Goal: Navigation & Orientation: Find specific page/section

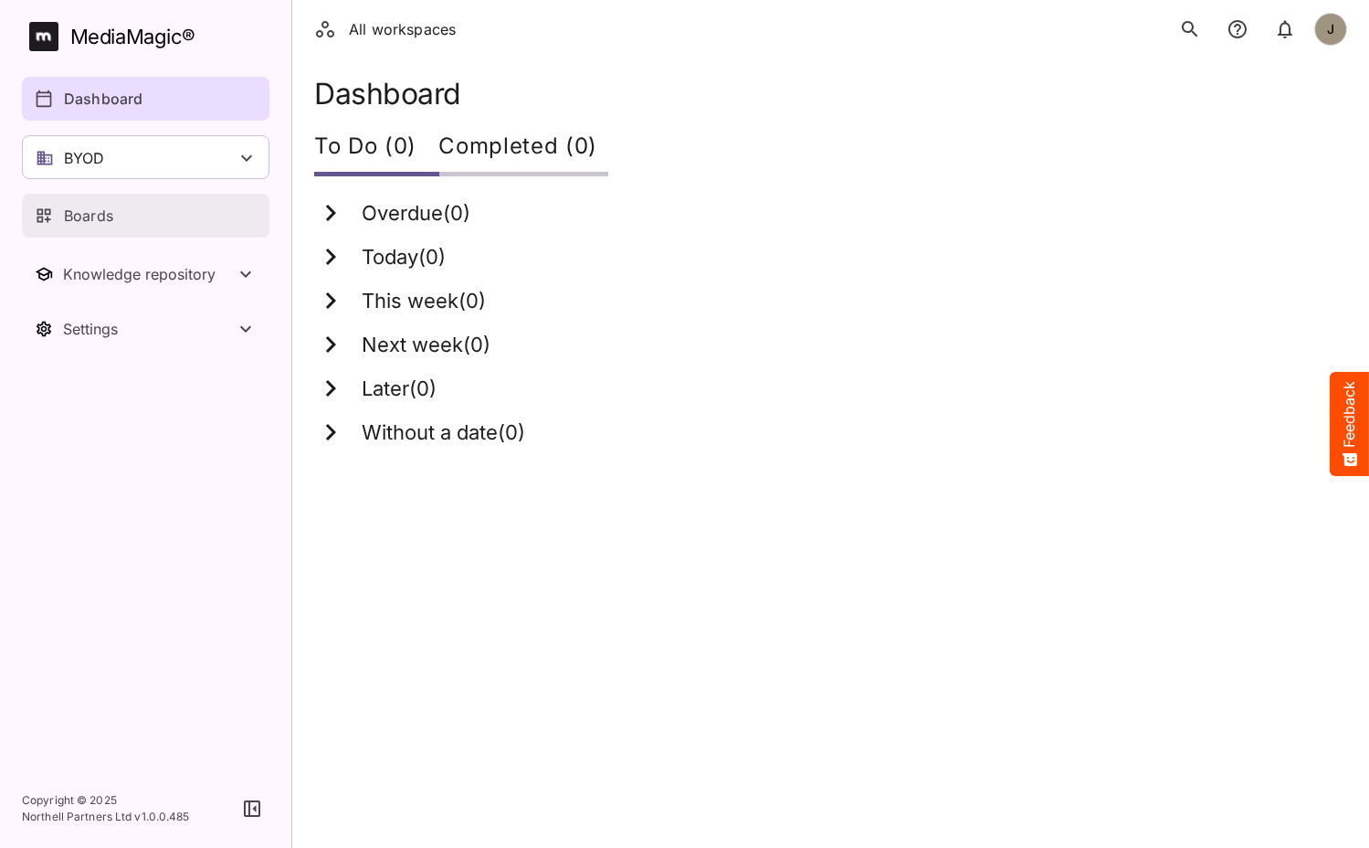
click at [103, 215] on p "Boards" at bounding box center [88, 216] width 49 height 22
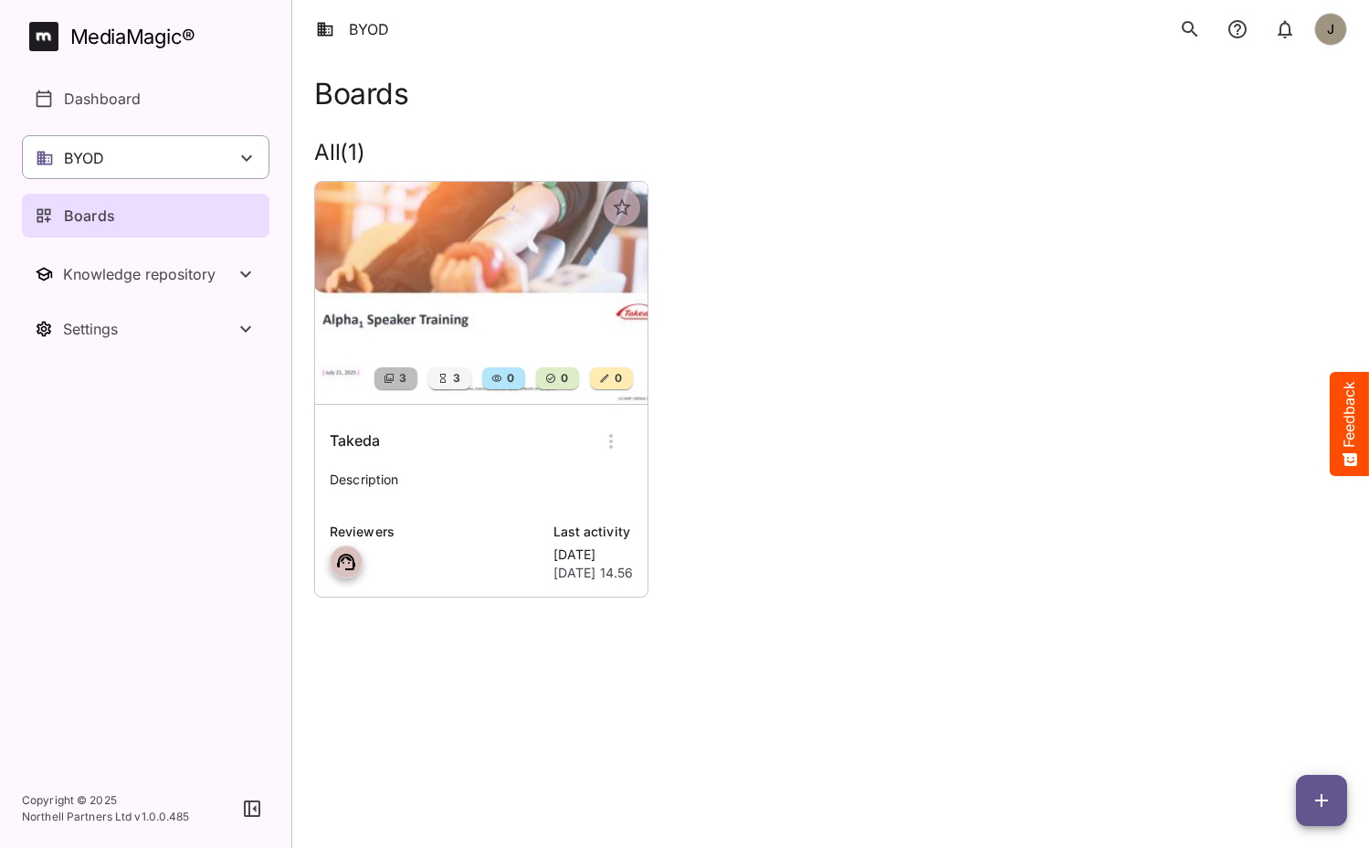
click at [174, 165] on div "BYOD" at bounding box center [146, 157] width 248 height 44
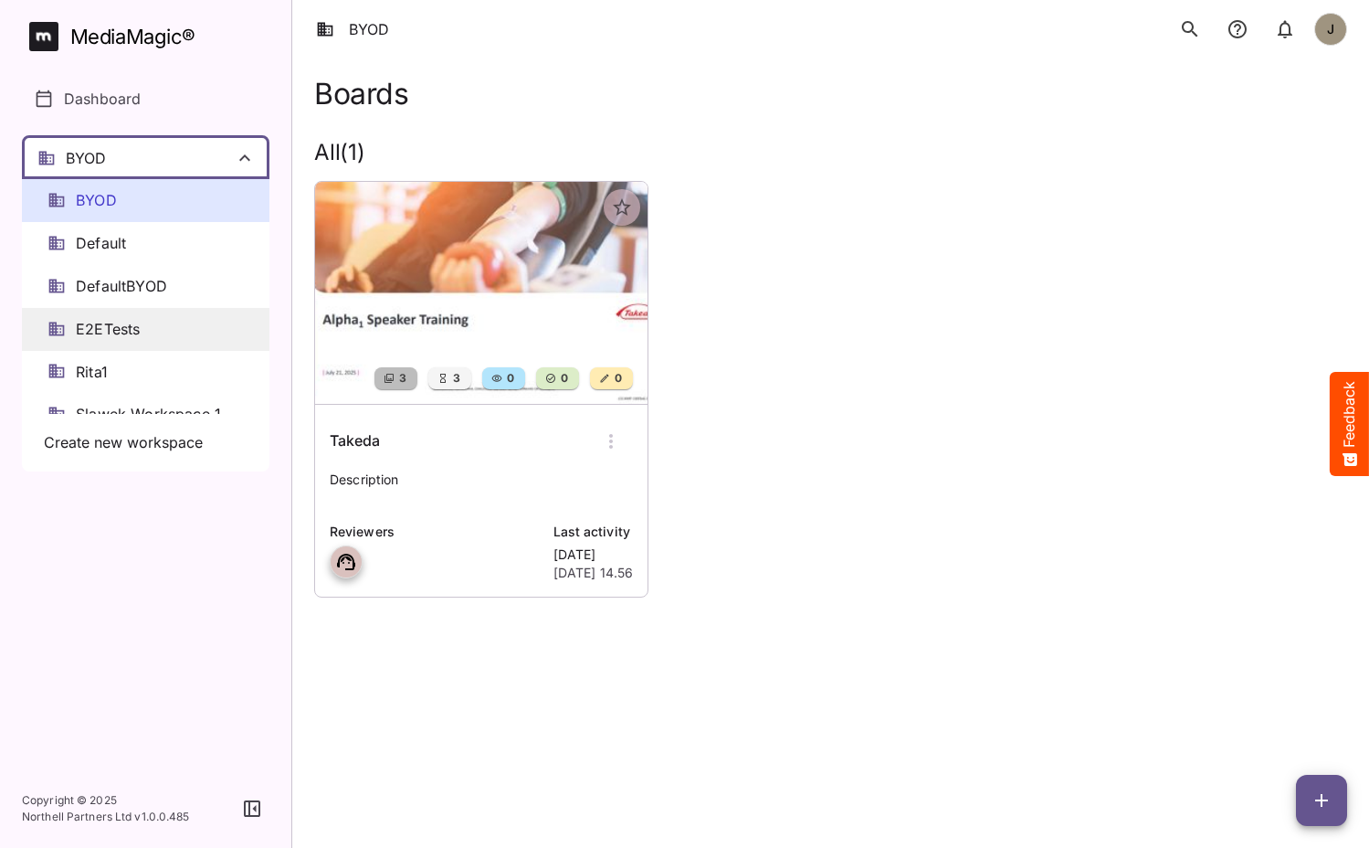
scroll to position [111, 0]
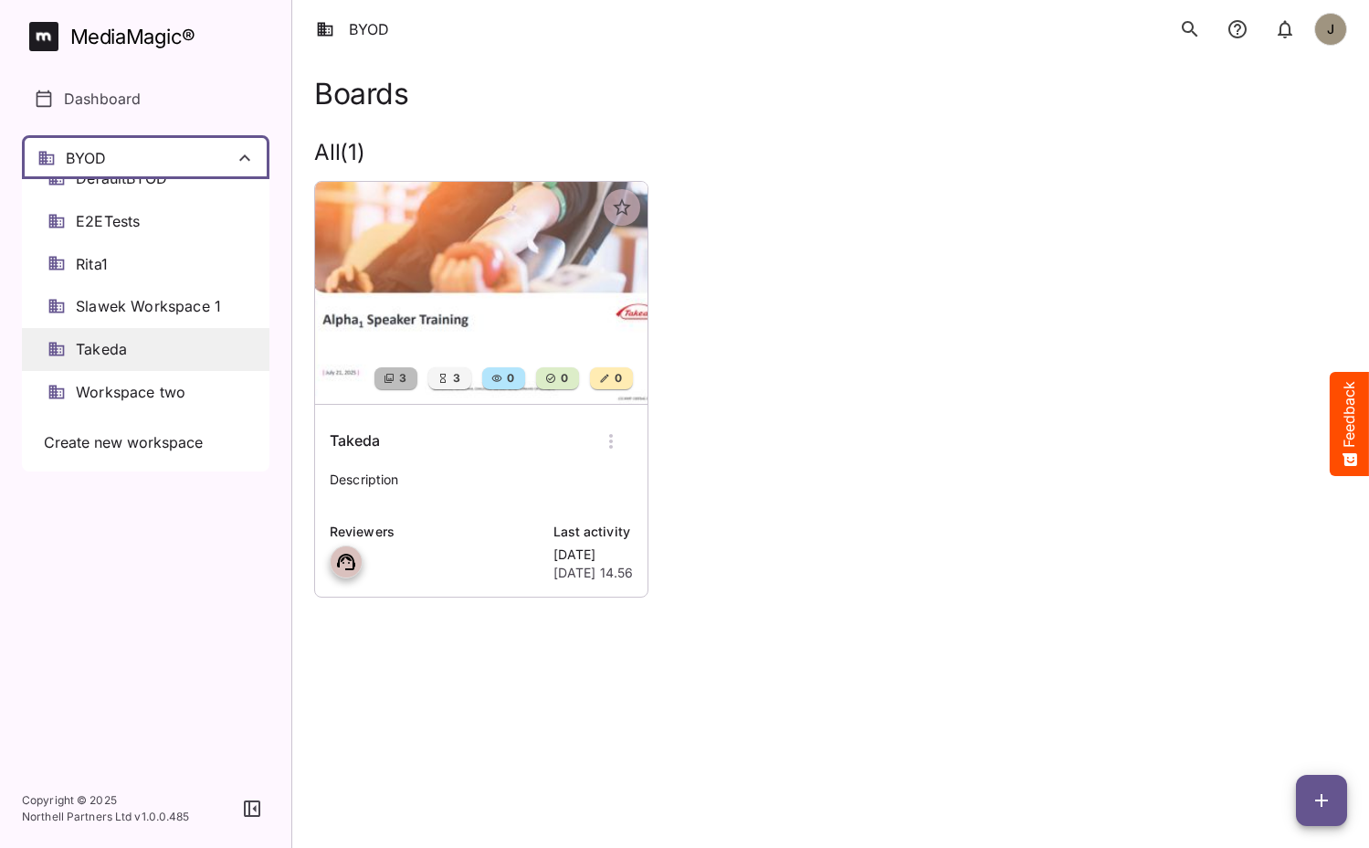
click at [120, 343] on span "Takeda" at bounding box center [101, 349] width 51 height 21
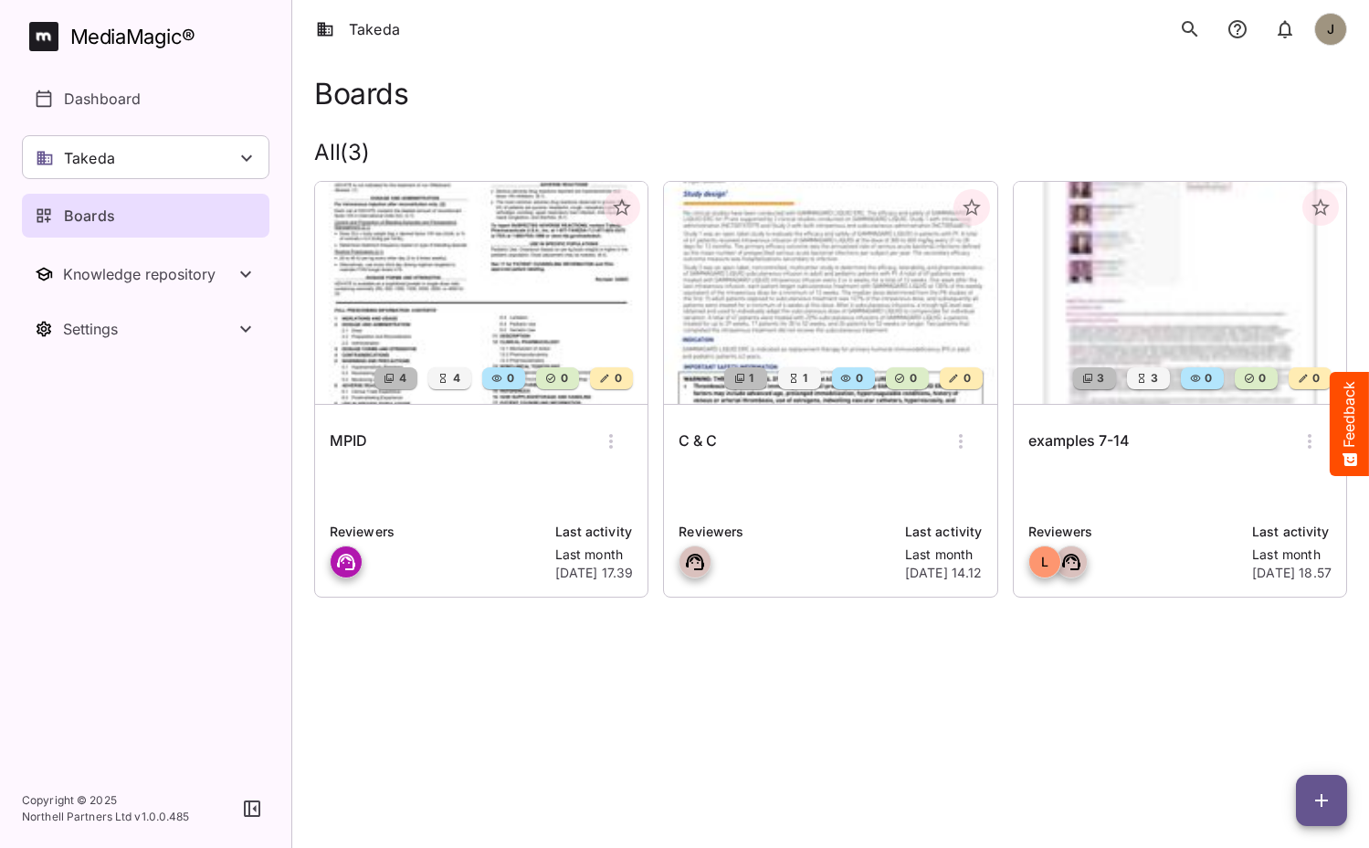
click at [436, 463] on div "MPID" at bounding box center [481, 441] width 303 height 44
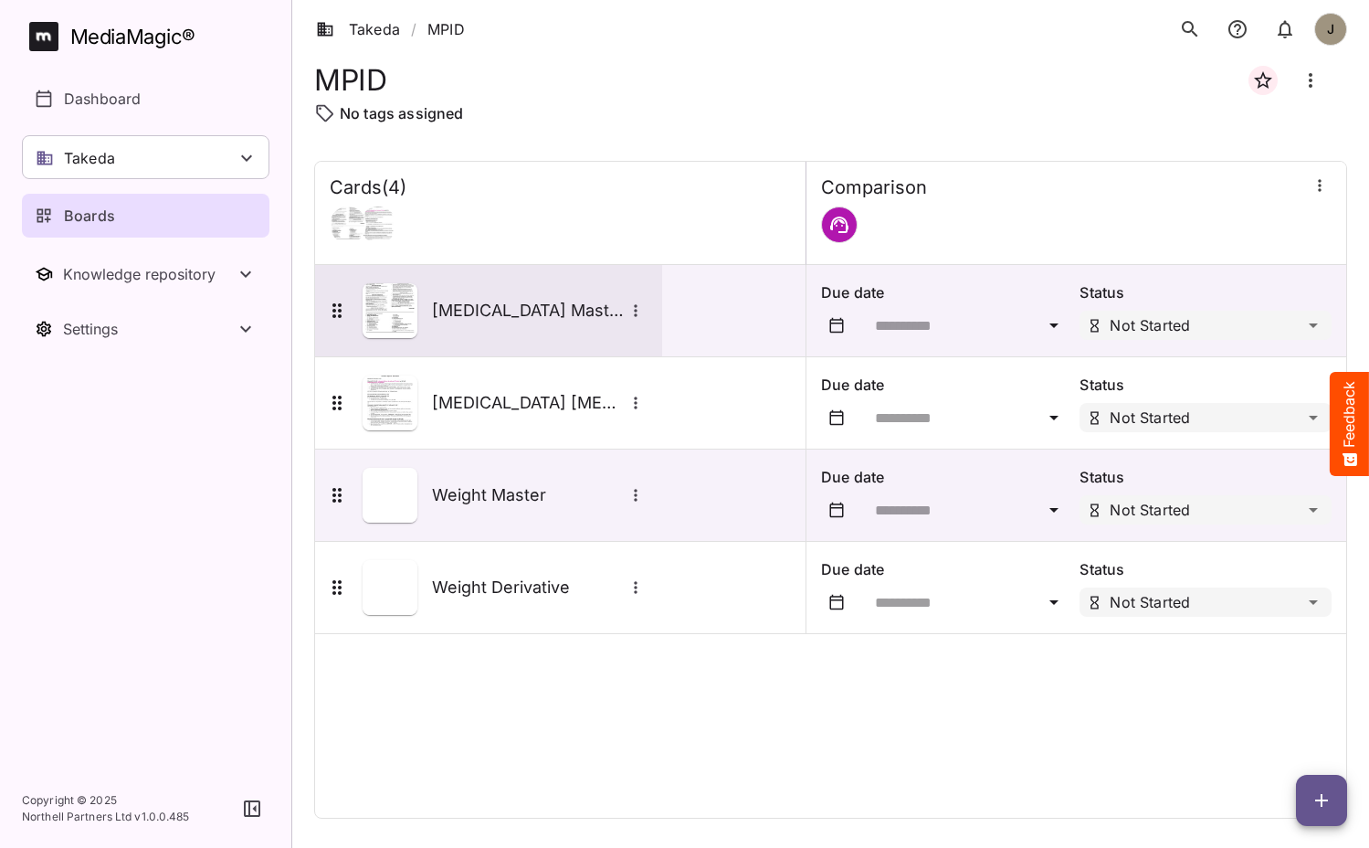
click at [536, 323] on div "[MEDICAL_DATA] Master" at bounding box center [487, 310] width 322 height 55
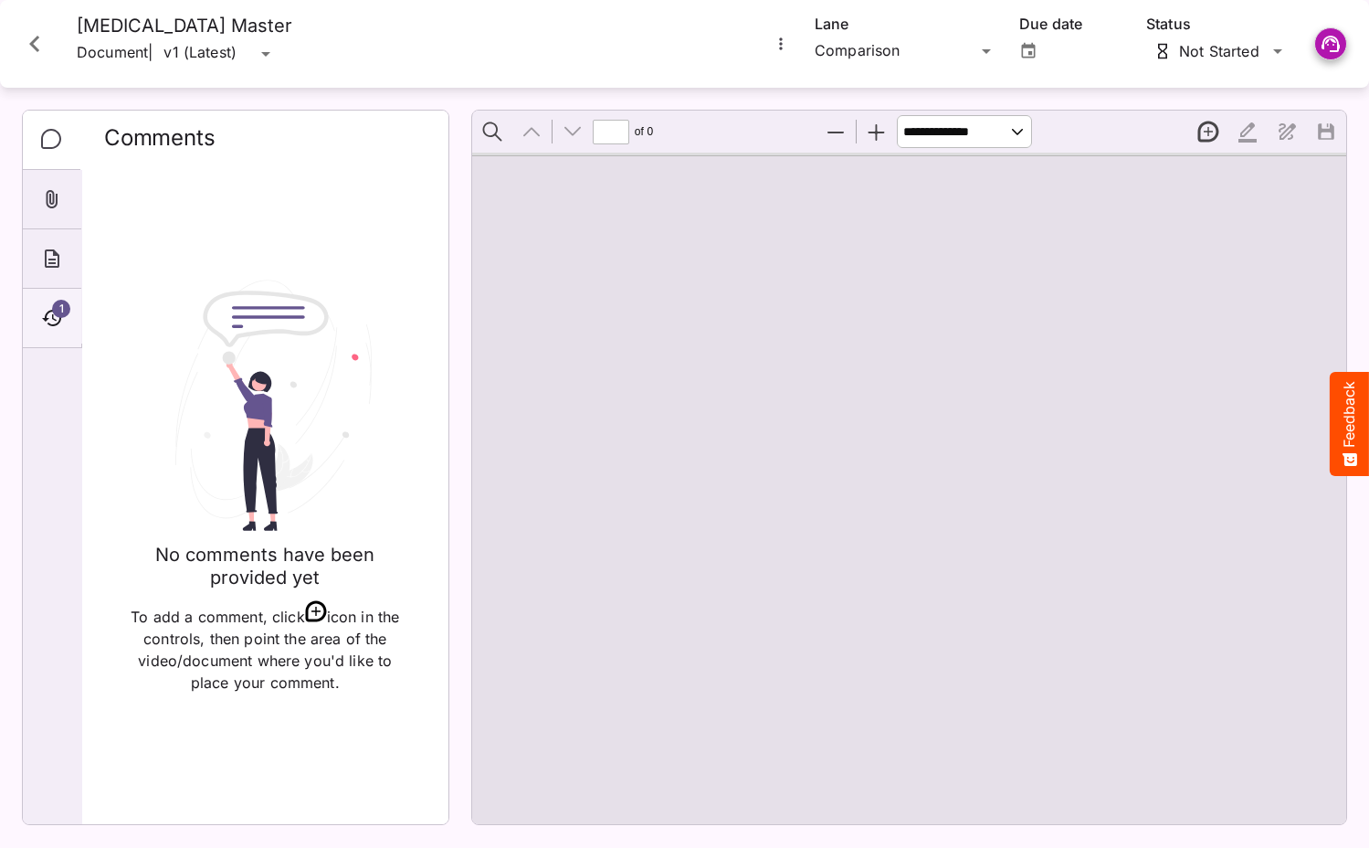
type input "*"
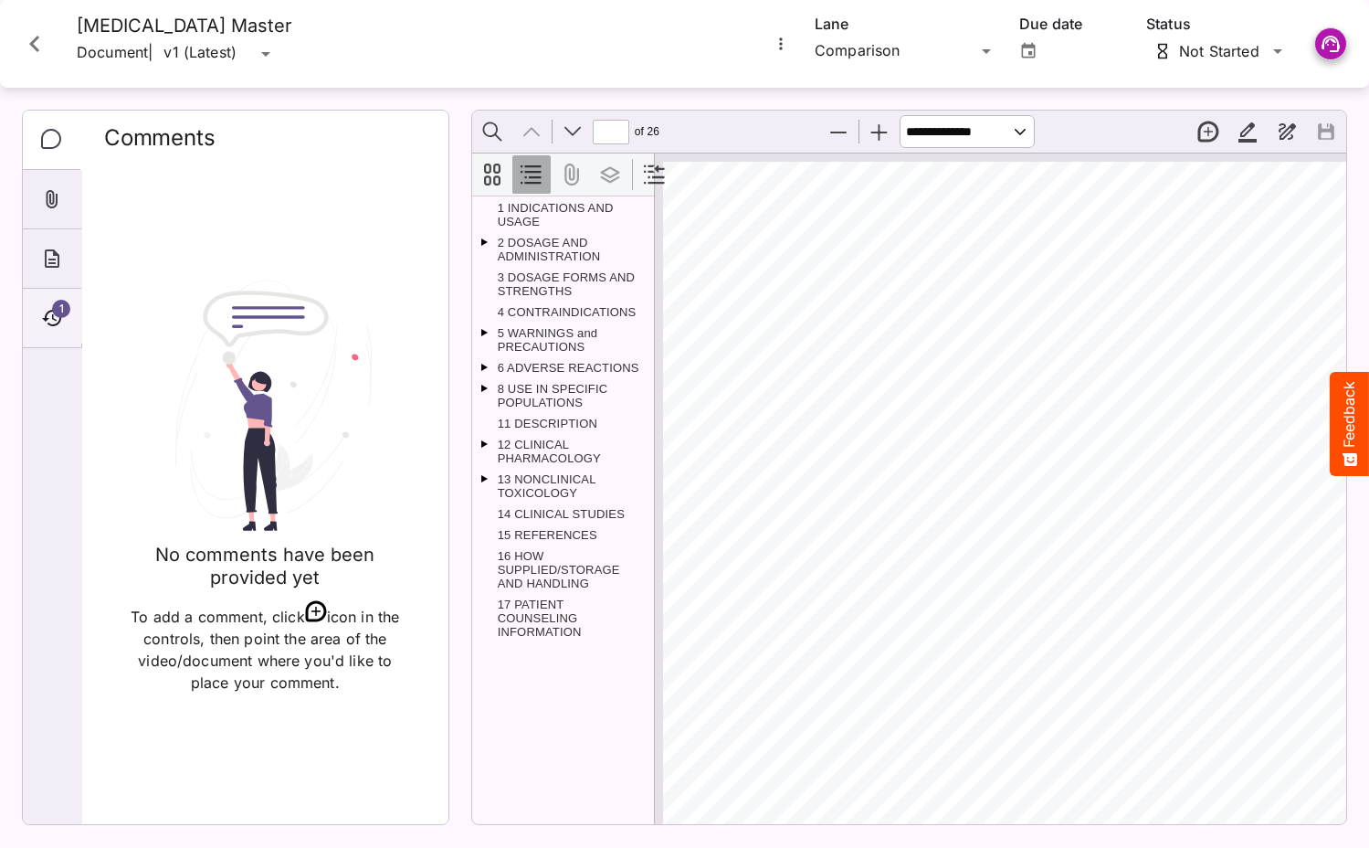
scroll to position [9, 0]
click at [41, 297] on div "1" at bounding box center [52, 318] width 58 height 59
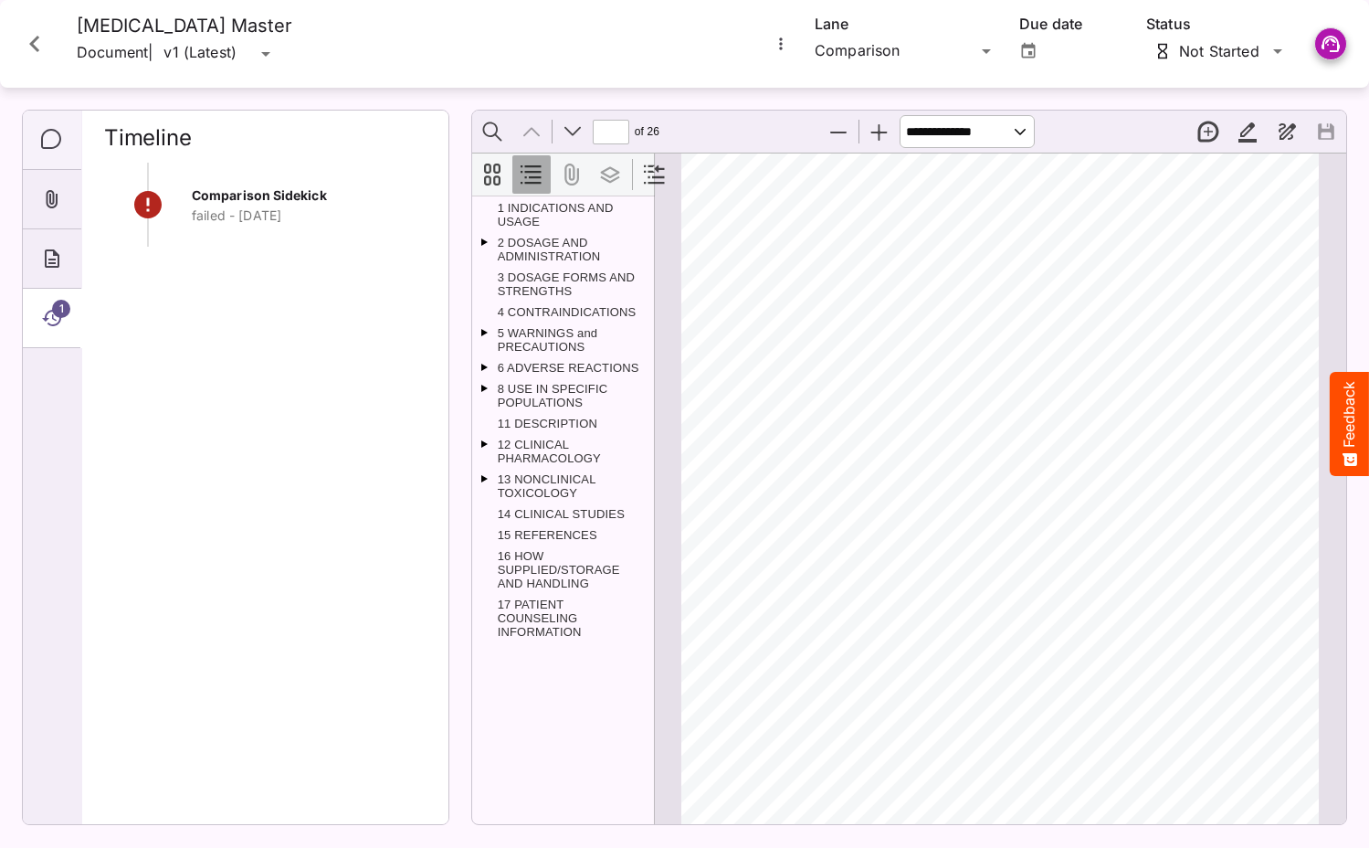
click at [42, 143] on icon "Comments" at bounding box center [51, 139] width 20 height 20
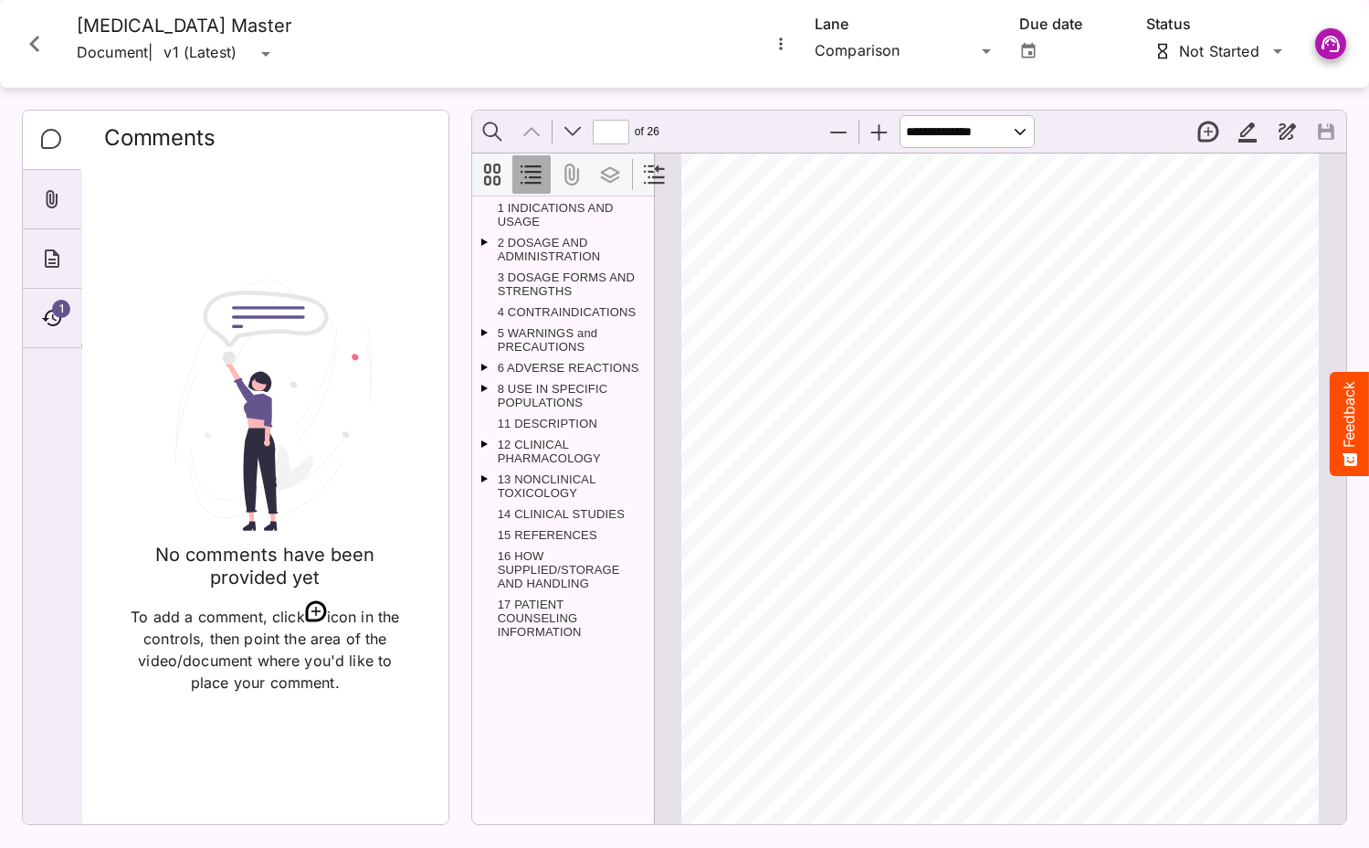
click at [36, 28] on icon "Close card" at bounding box center [34, 43] width 33 height 33
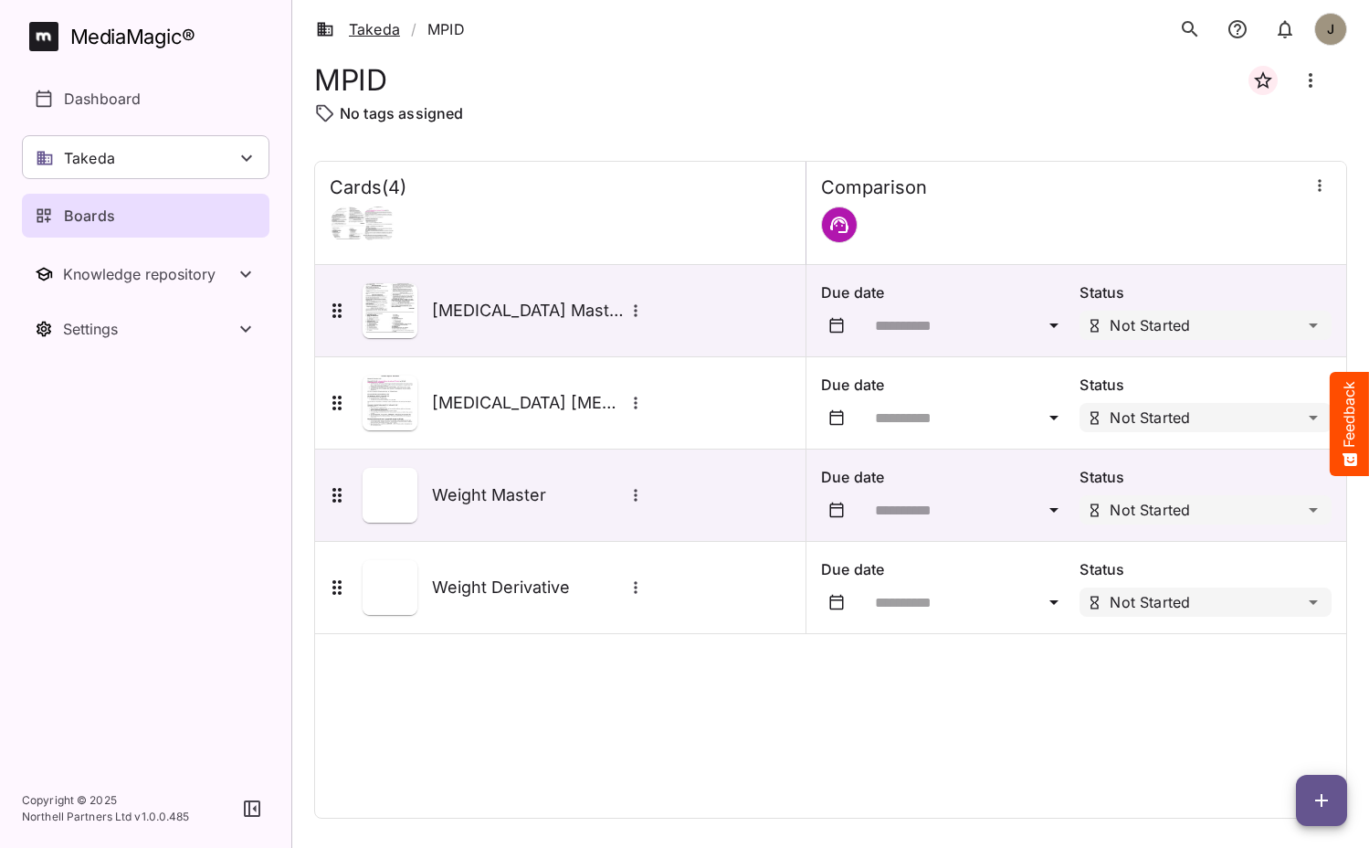
click at [381, 32] on link "Takeda" at bounding box center [358, 29] width 84 height 22
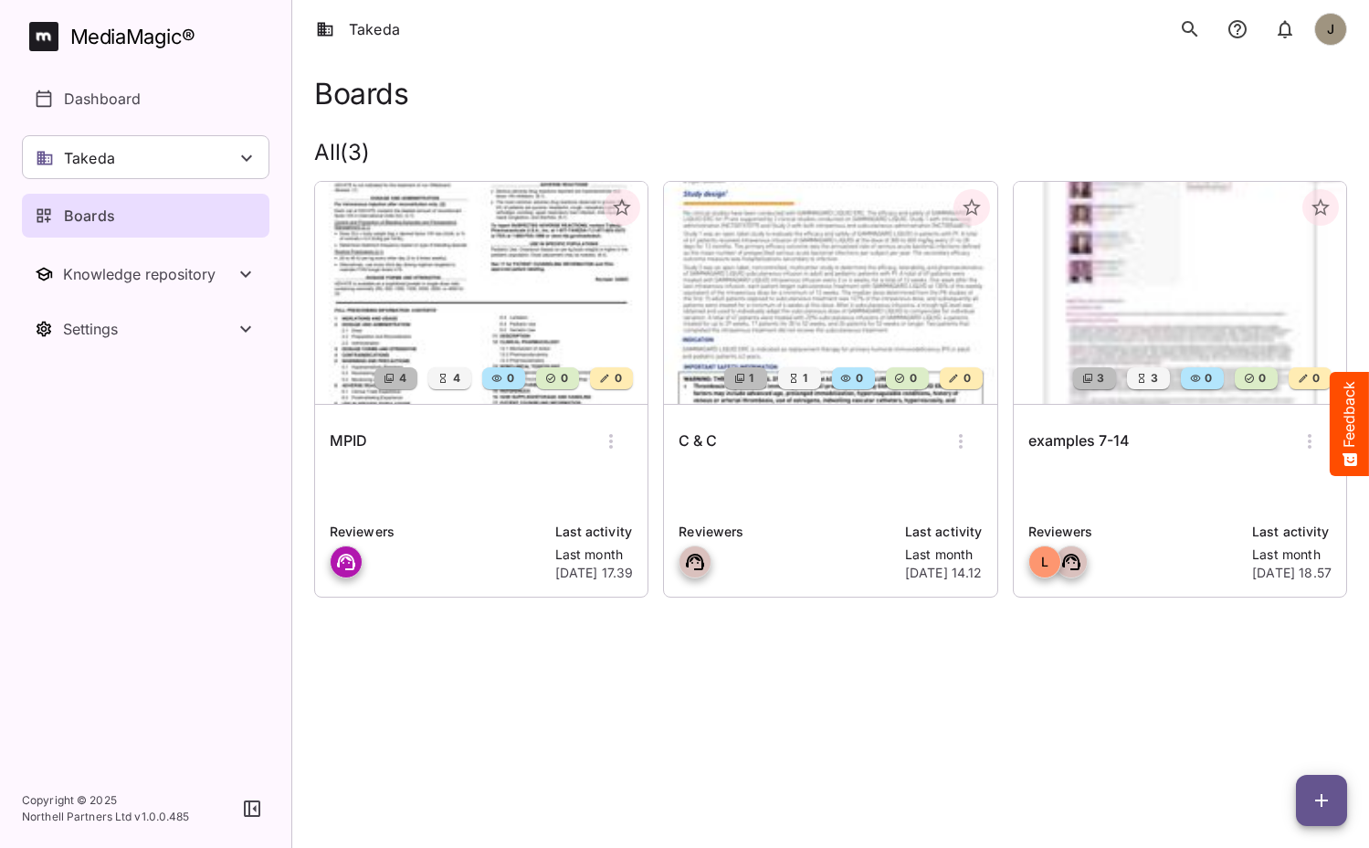
click at [774, 465] on div "C & C Reviewers Last activity Last month [DATE] 14.12" at bounding box center [830, 501] width 333 height 192
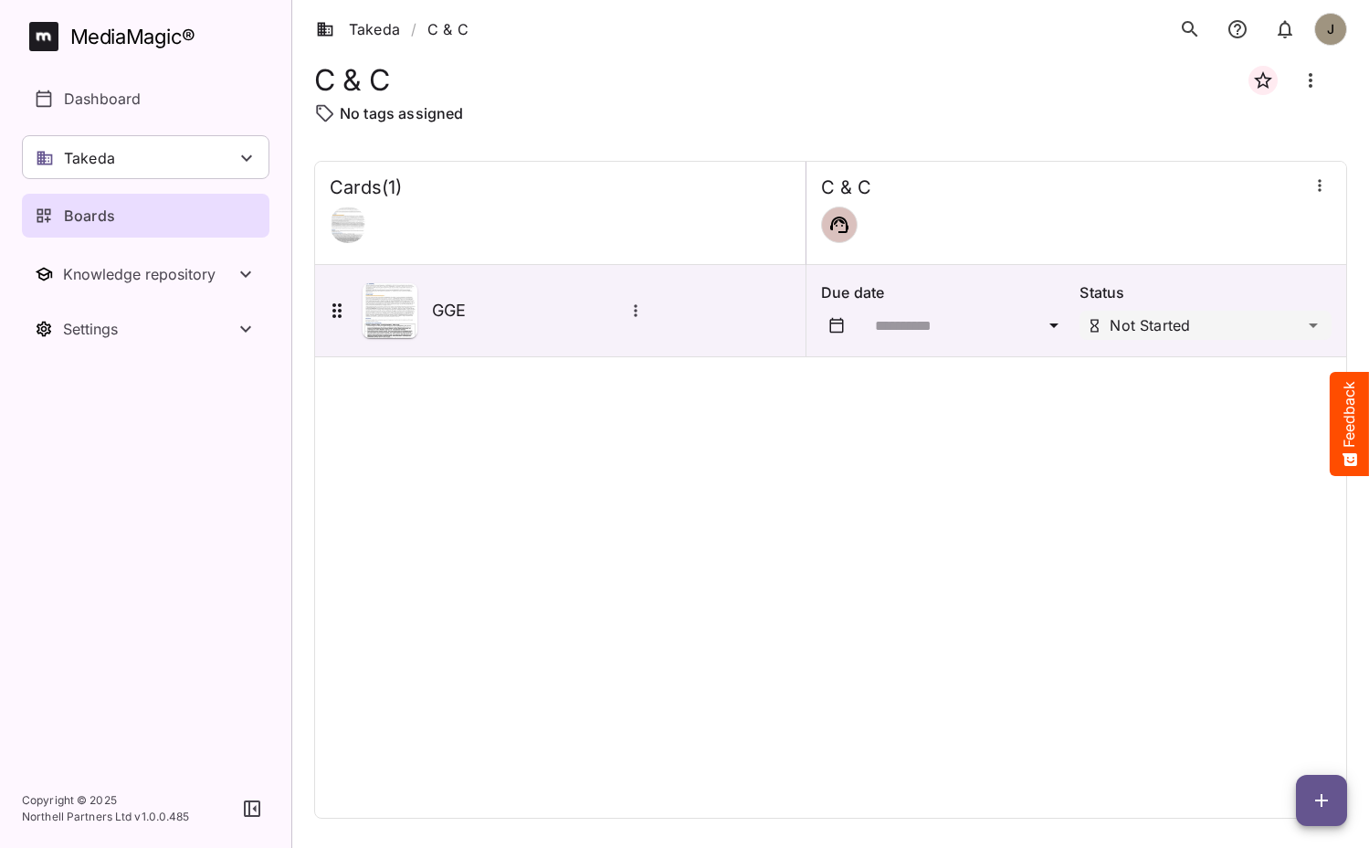
click at [143, 217] on div "Boards" at bounding box center [147, 216] width 224 height 22
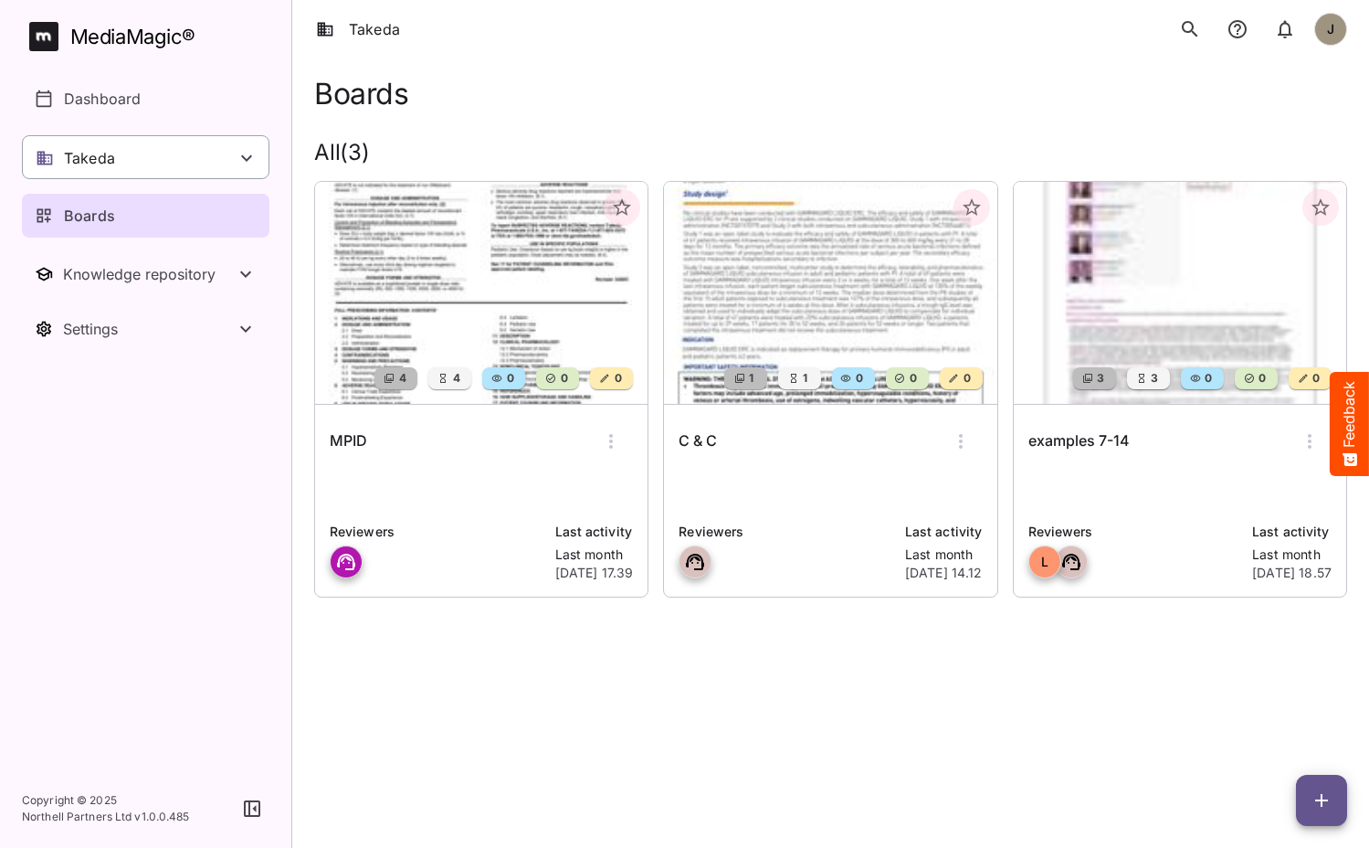
click at [202, 143] on div "Takeda" at bounding box center [146, 157] width 248 height 44
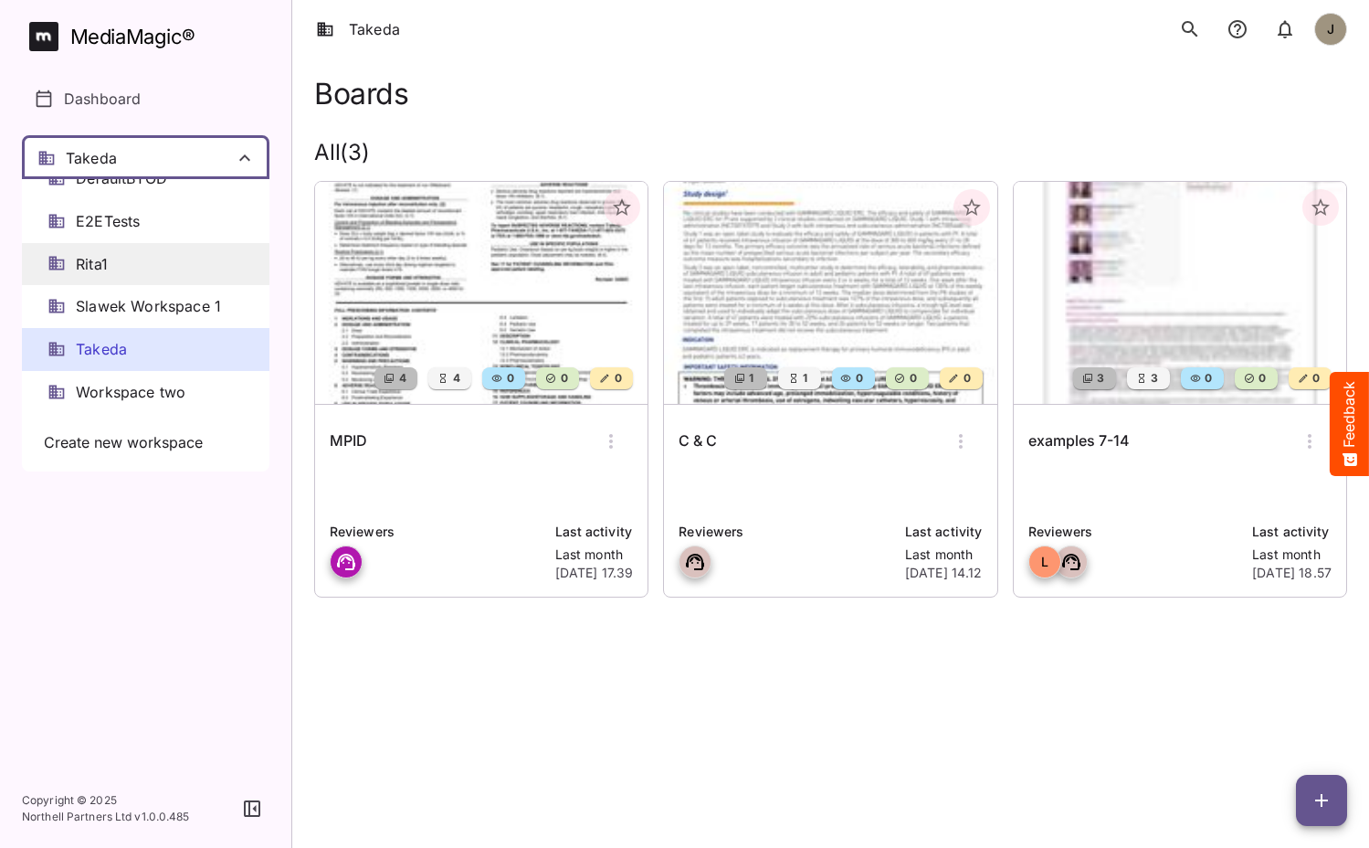
click at [148, 276] on div "Rita1" at bounding box center [146, 264] width 248 height 43
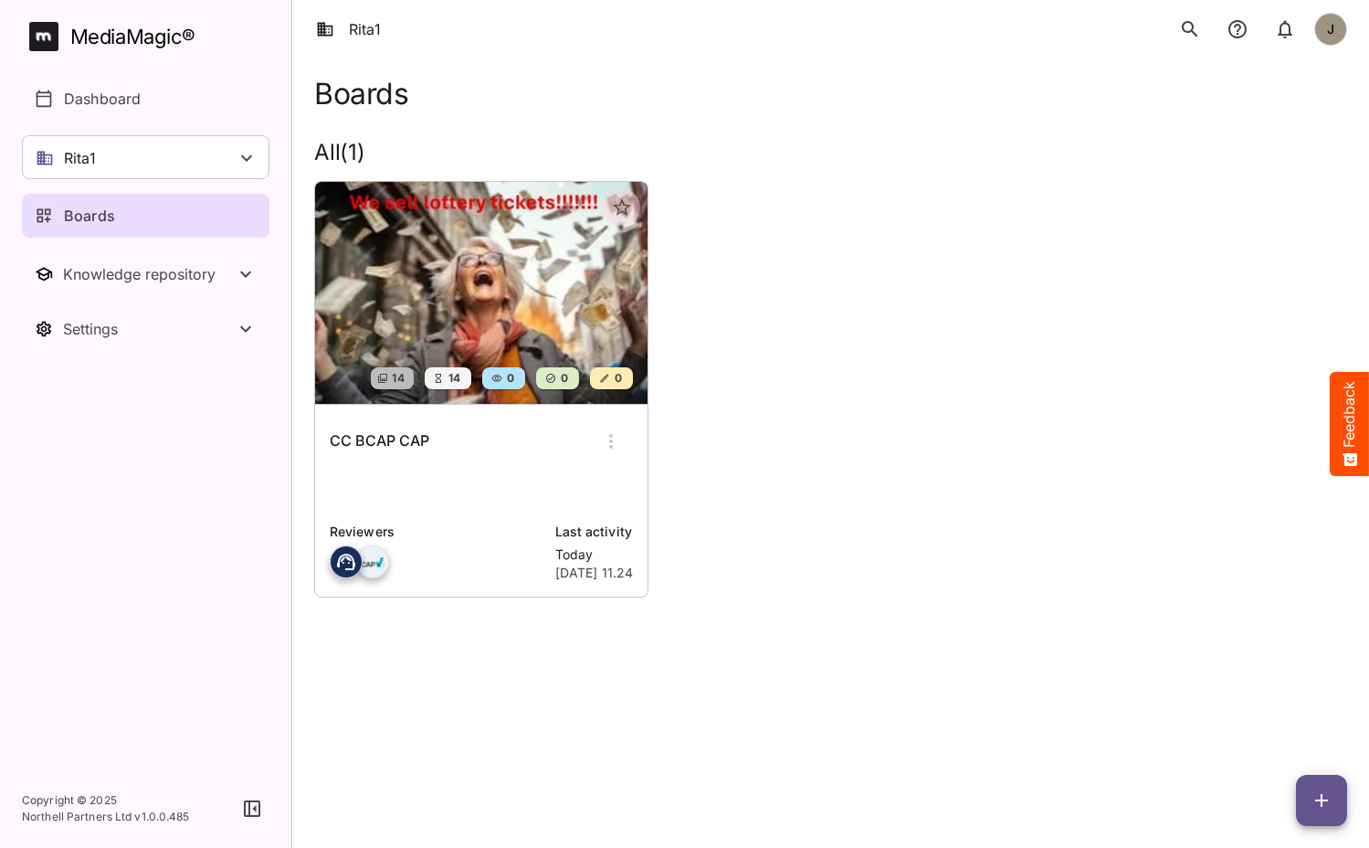
click at [477, 481] on p at bounding box center [481, 489] width 303 height 37
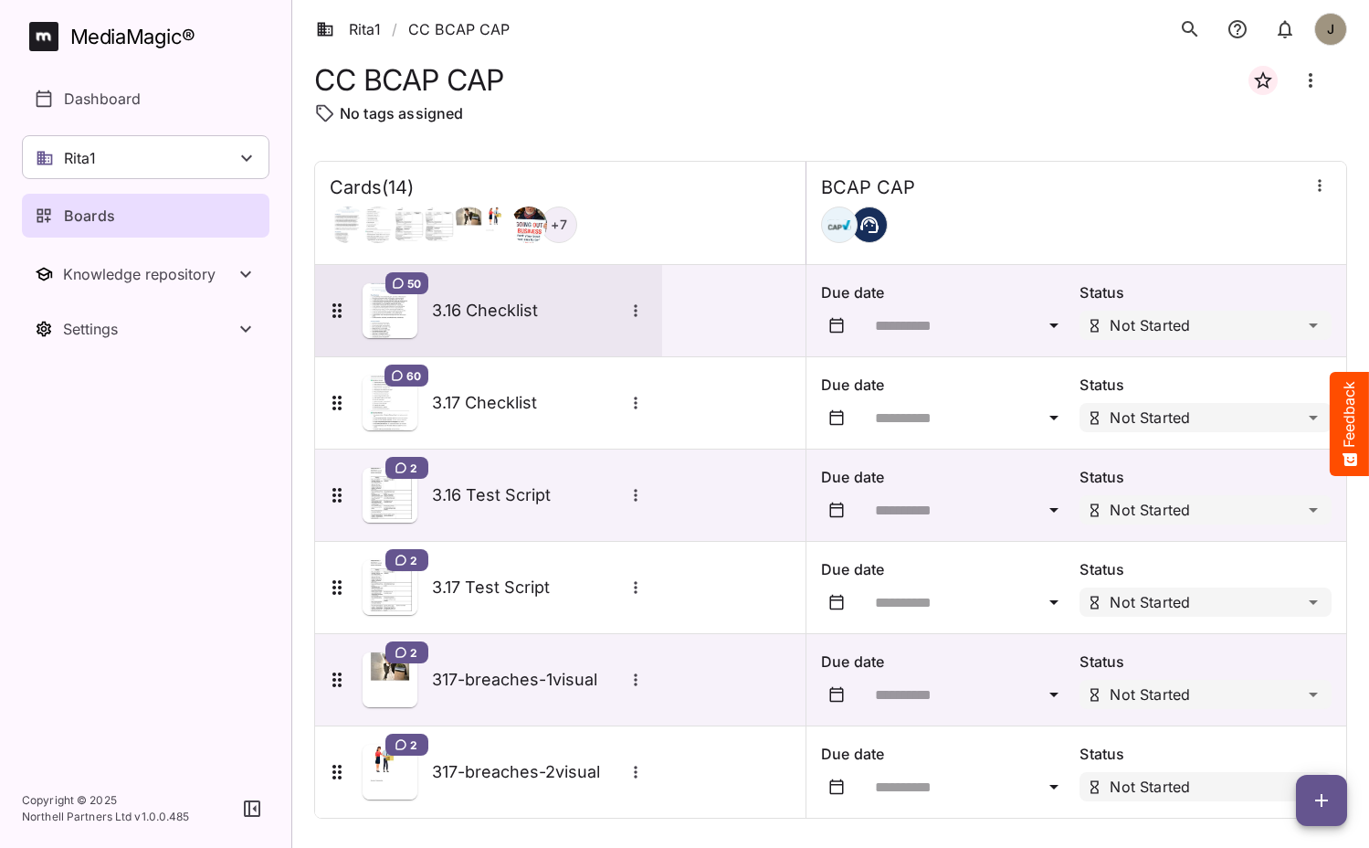
click at [470, 323] on div "50 3.16 Checklist" at bounding box center [487, 310] width 322 height 55
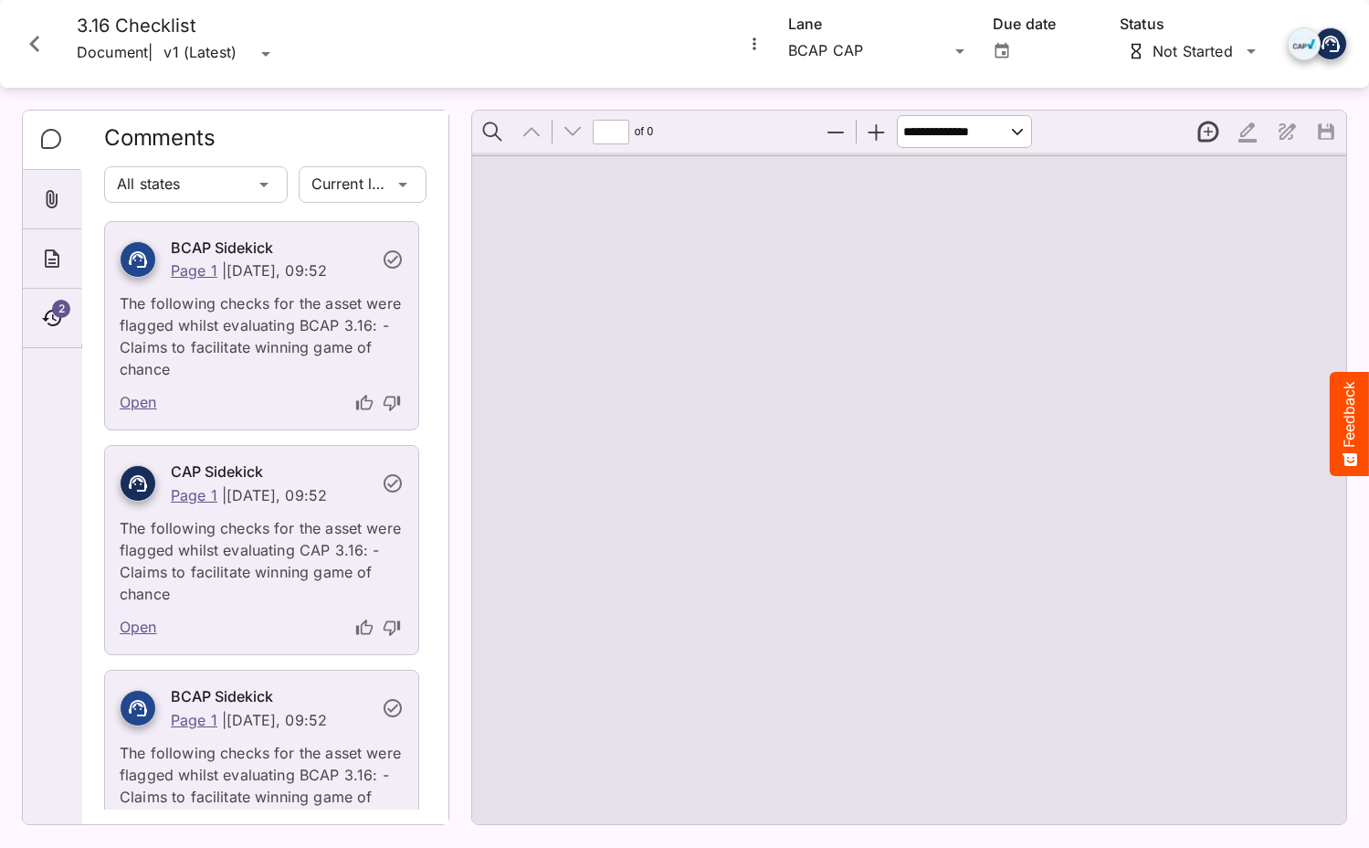
type input "*"
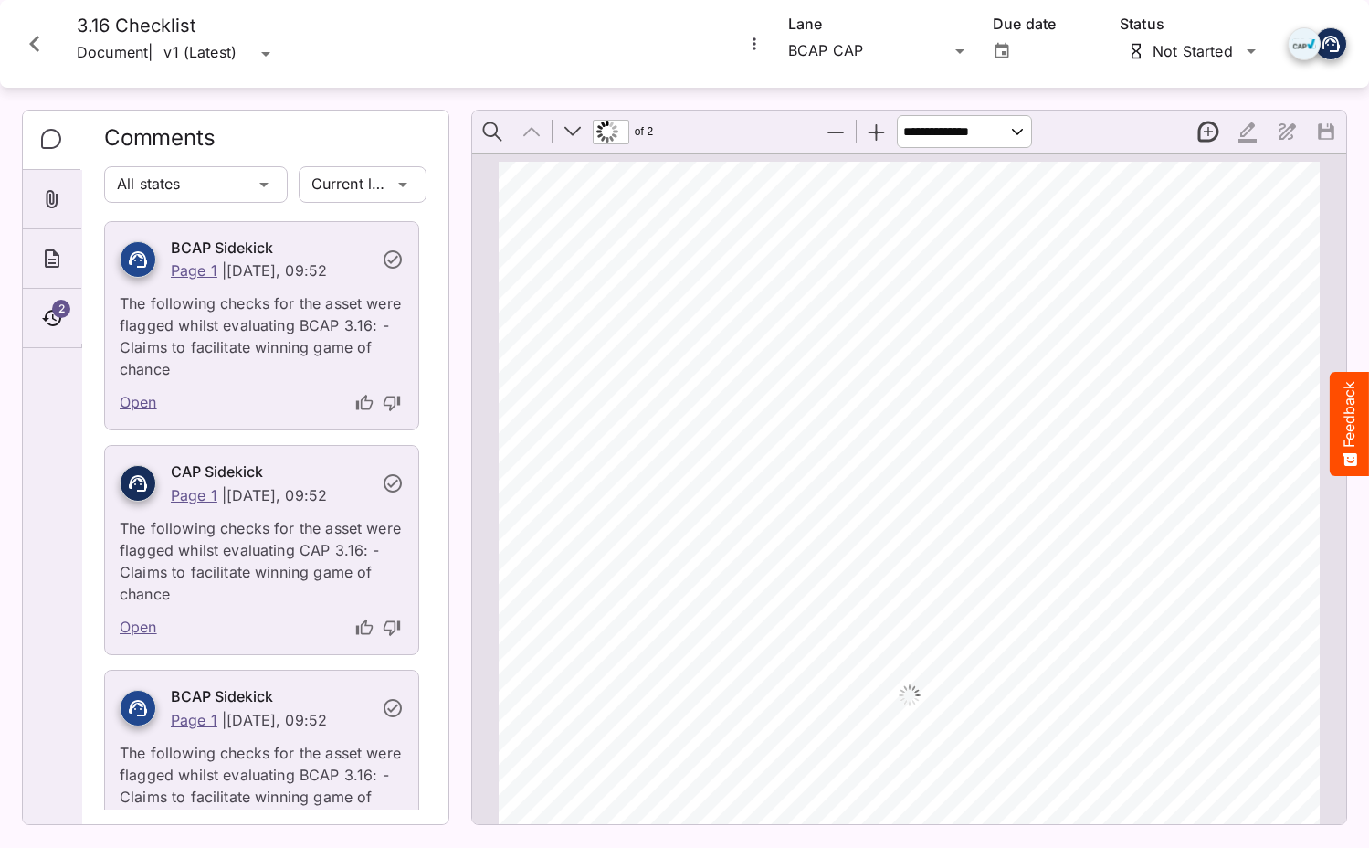
scroll to position [9, 0]
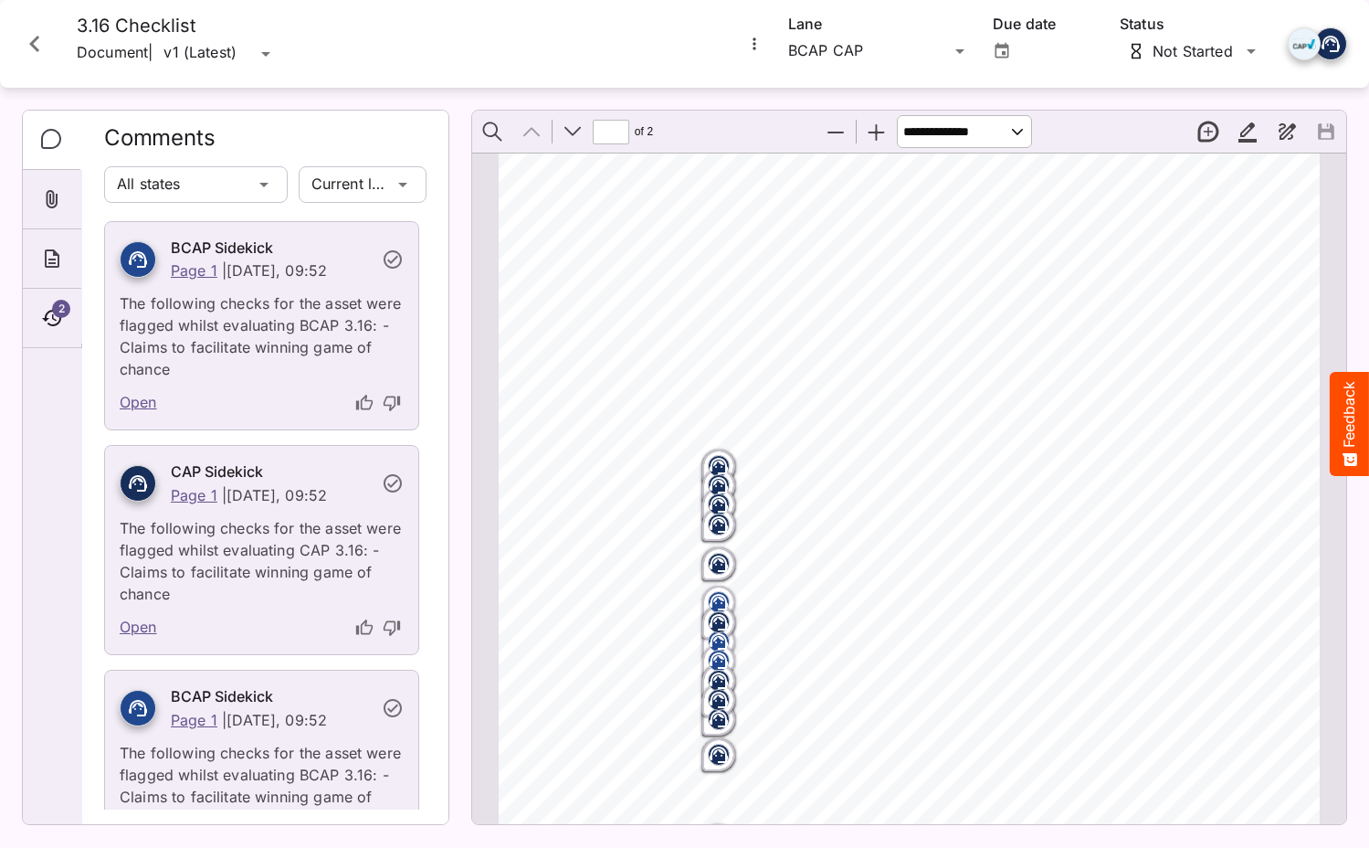
click at [722, 459] on icon "Page ⁨1⁩" at bounding box center [719, 466] width 18 height 16
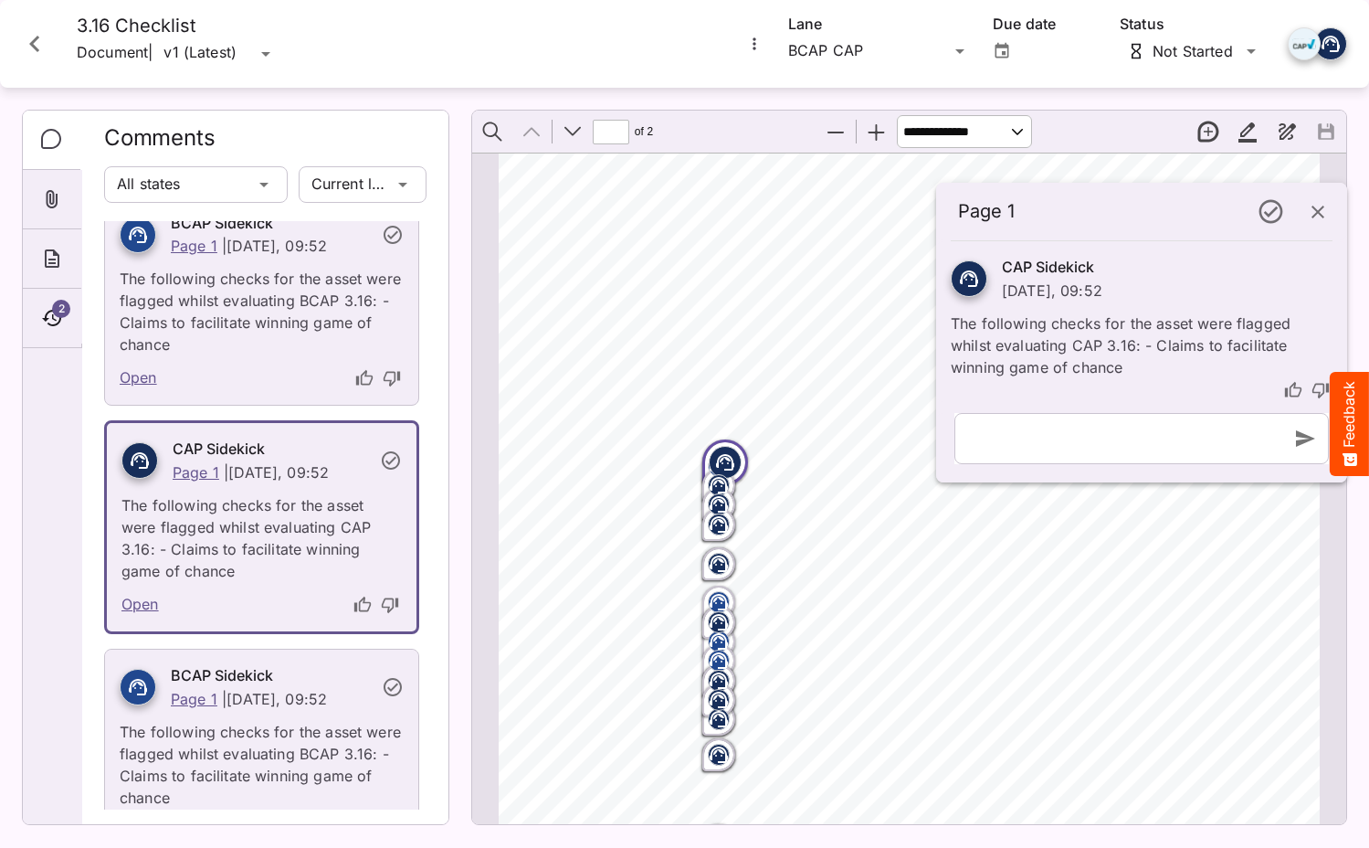
scroll to position [35, 0]
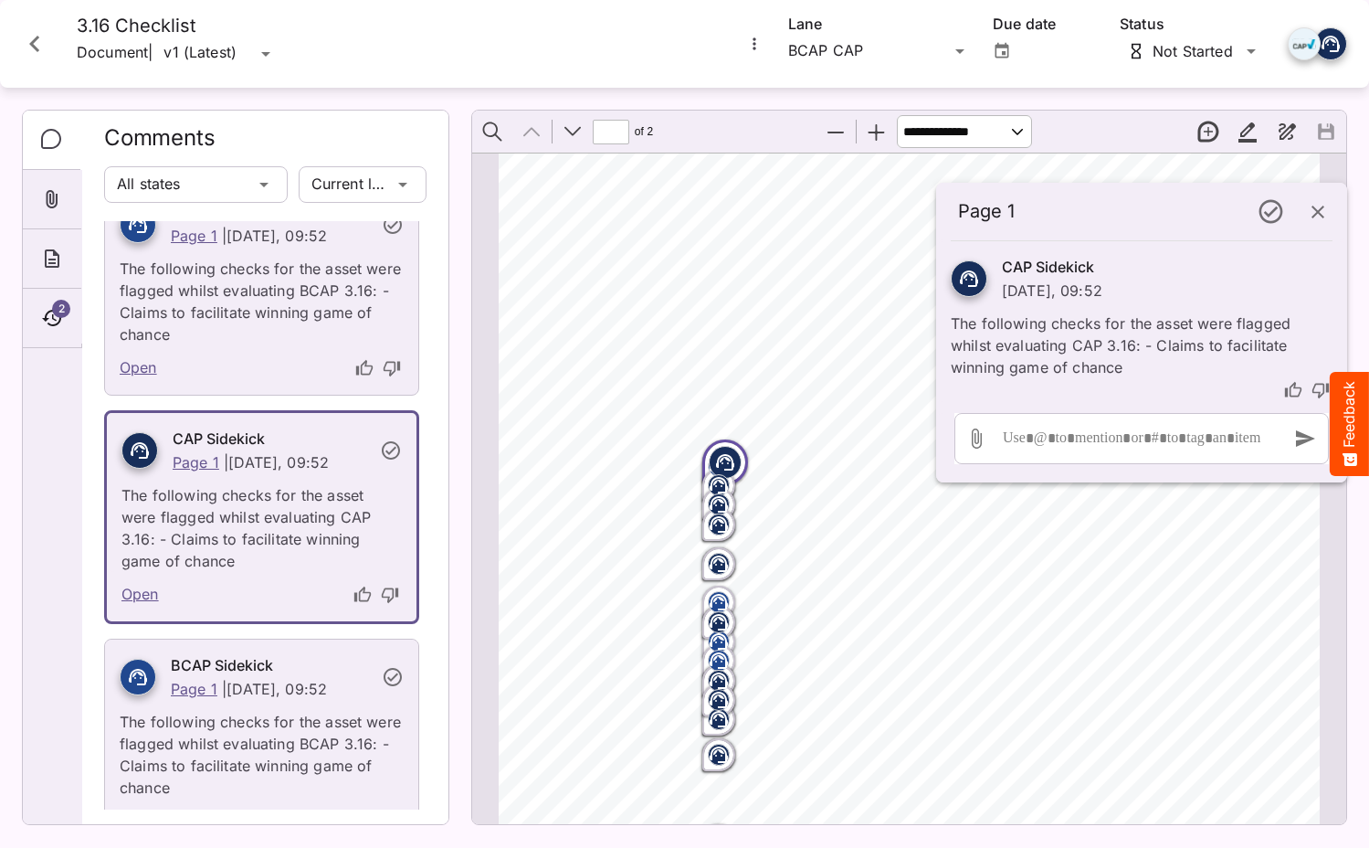
click at [862, 541] on span "A roulette wheel landing on a winning number with a mobile app interface beside…" at bounding box center [915, 546] width 536 height 16
click at [33, 48] on icon "Close card" at bounding box center [34, 44] width 10 height 16
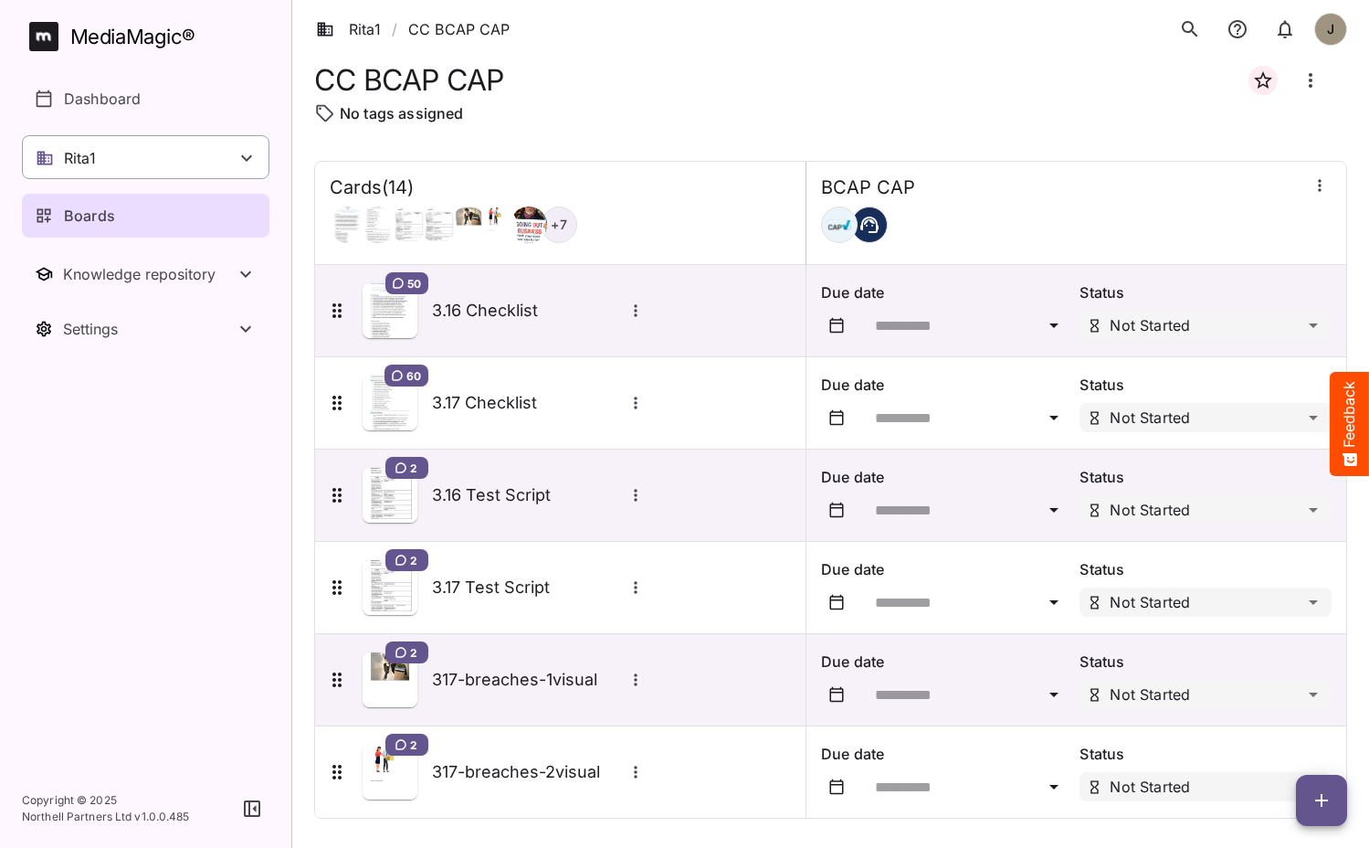
click at [150, 147] on div "Rita1" at bounding box center [146, 157] width 248 height 44
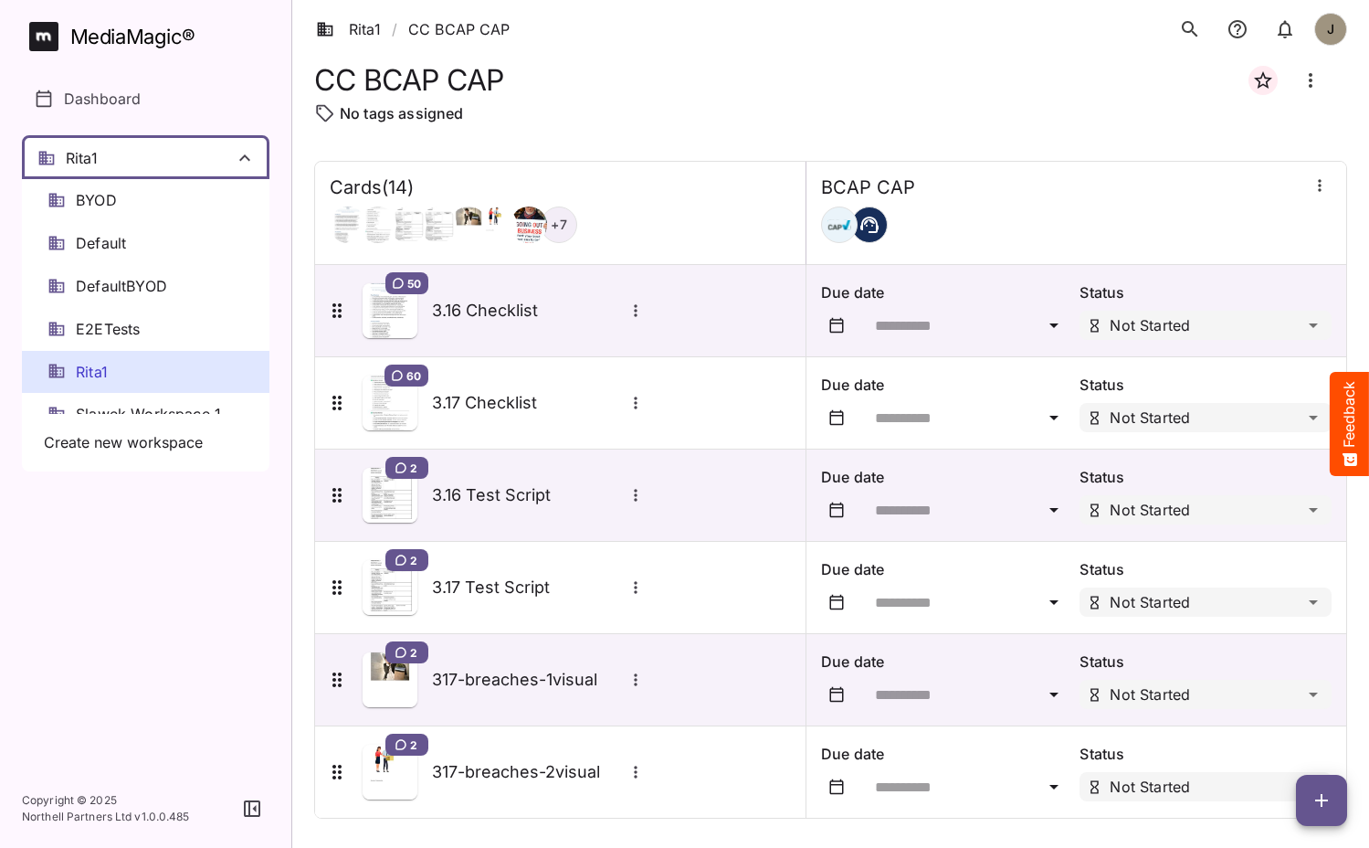
click at [142, 247] on div "Default" at bounding box center [146, 243] width 248 height 43
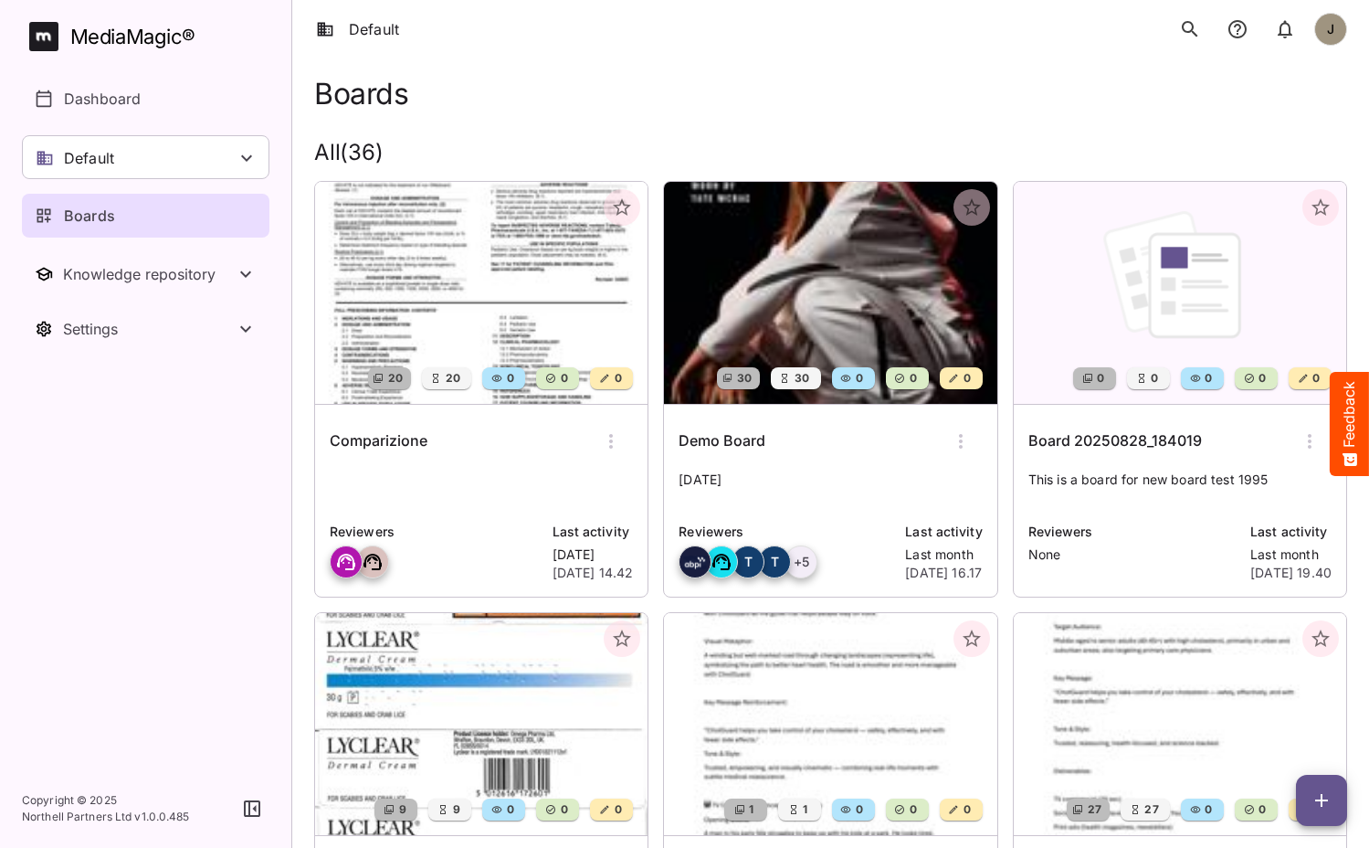
click at [418, 446] on h6 "Comparizione" at bounding box center [379, 441] width 98 height 24
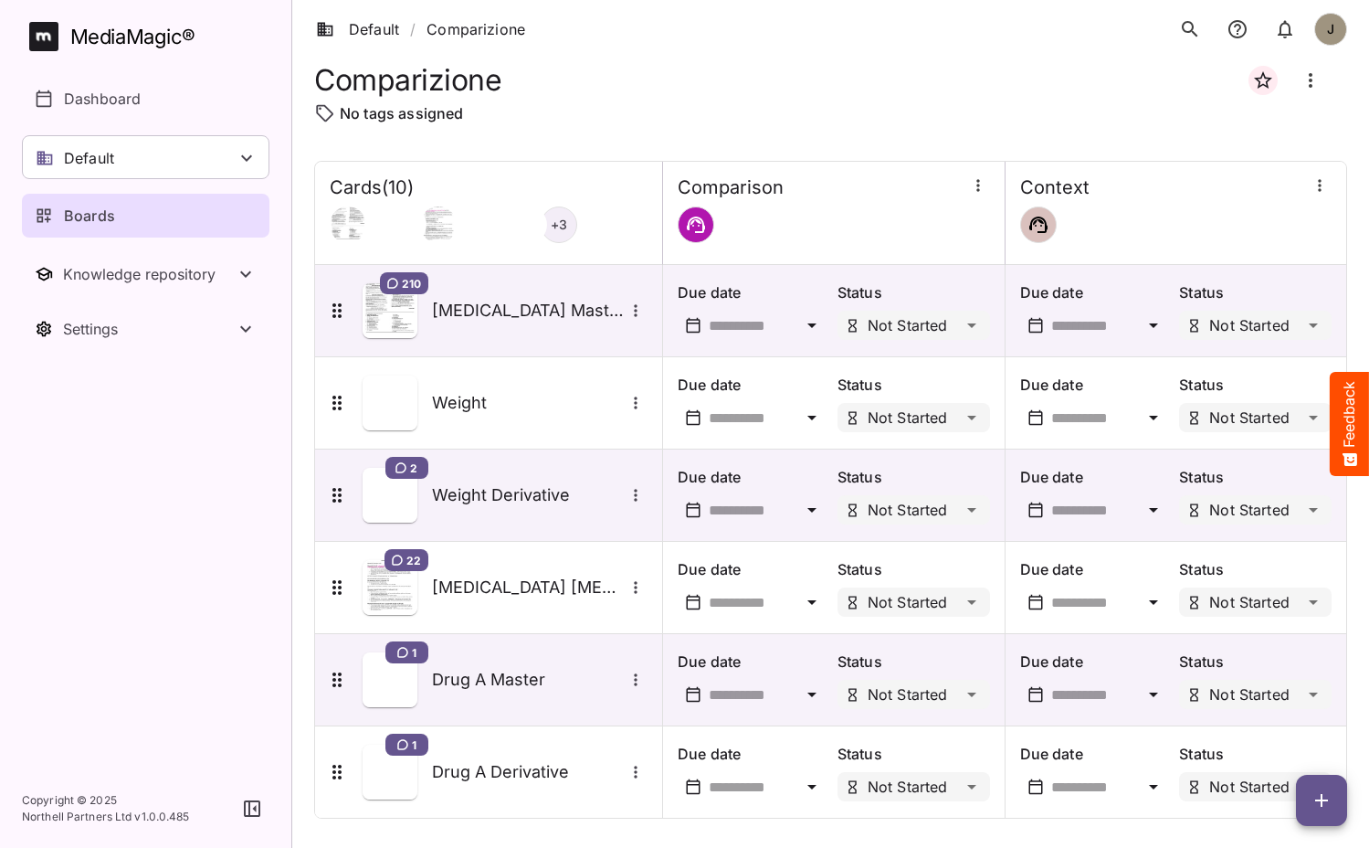
click at [144, 215] on div "Boards" at bounding box center [147, 216] width 224 height 22
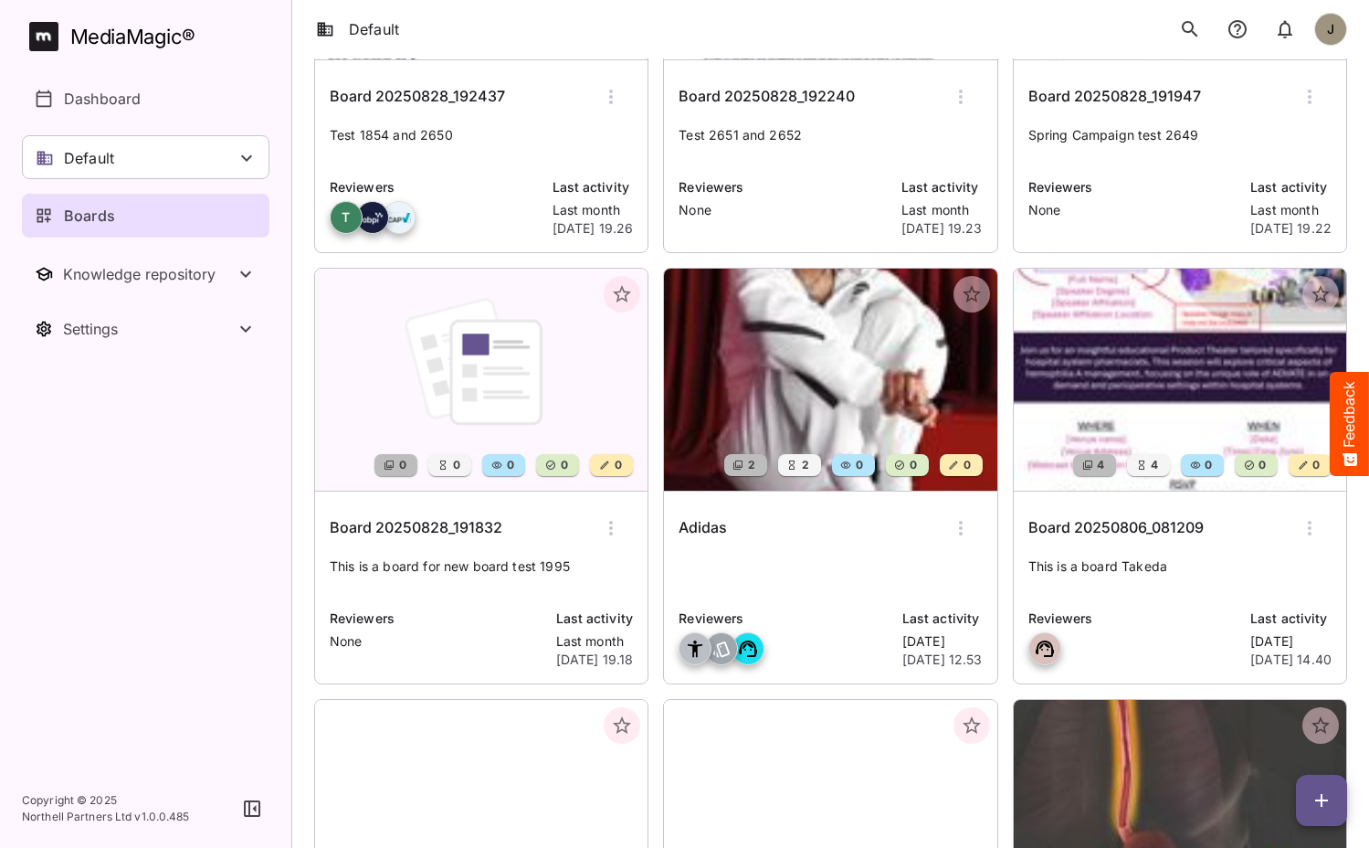
scroll to position [820, 0]
